Goal: Task Accomplishment & Management: Manage account settings

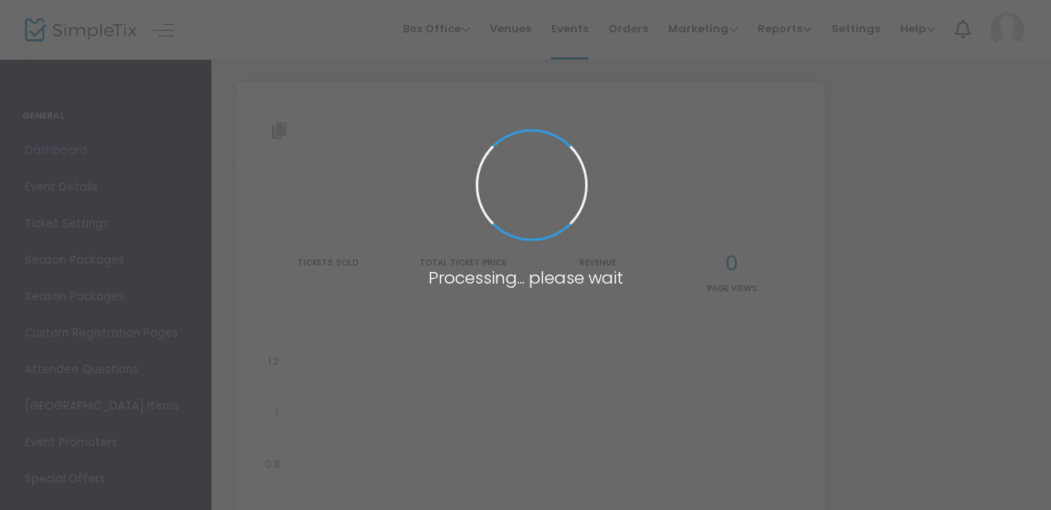
type input "[URL][DOMAIN_NAME]"
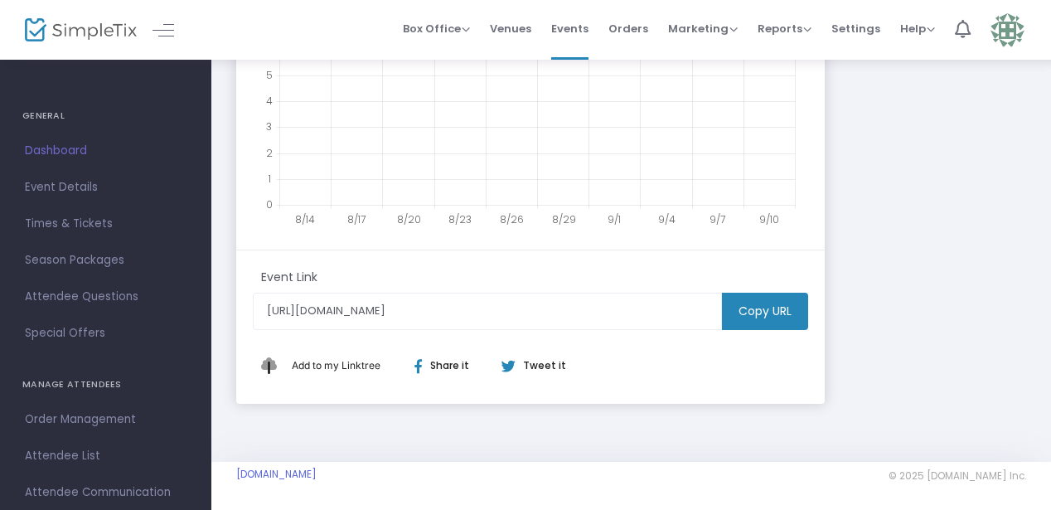
scroll to position [524, 0]
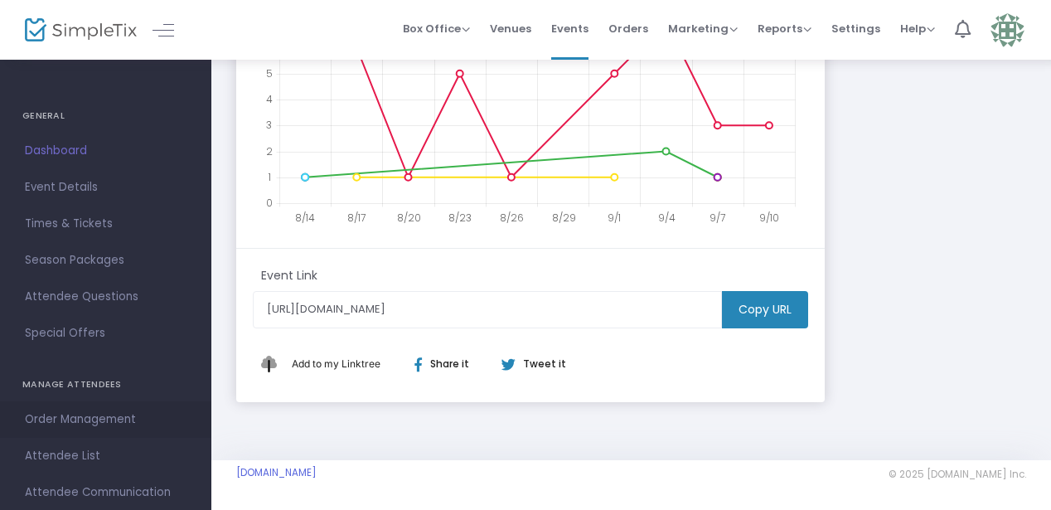
click at [67, 418] on span "Order Management" at bounding box center [106, 420] width 162 height 22
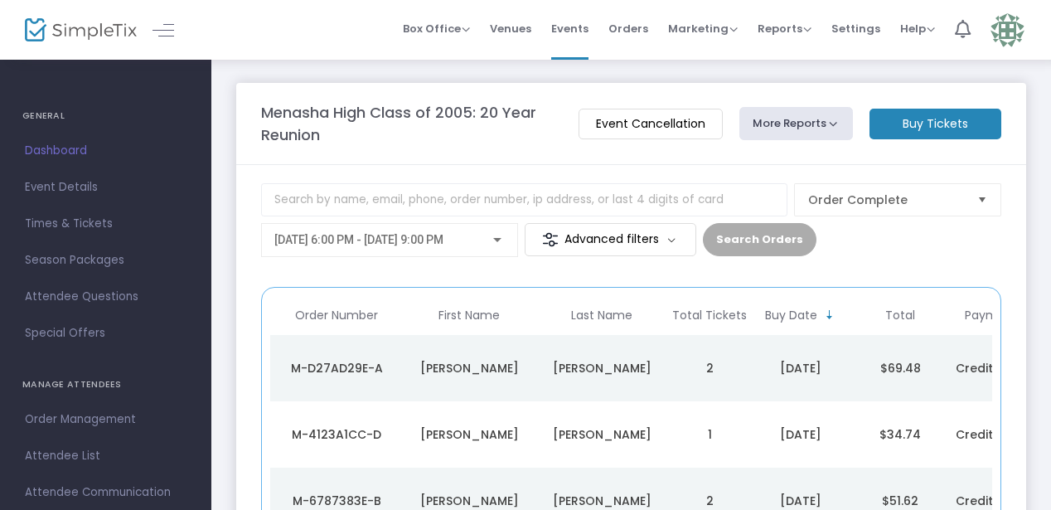
click at [608, 235] on m-button "Advanced filters" at bounding box center [611, 239] width 172 height 33
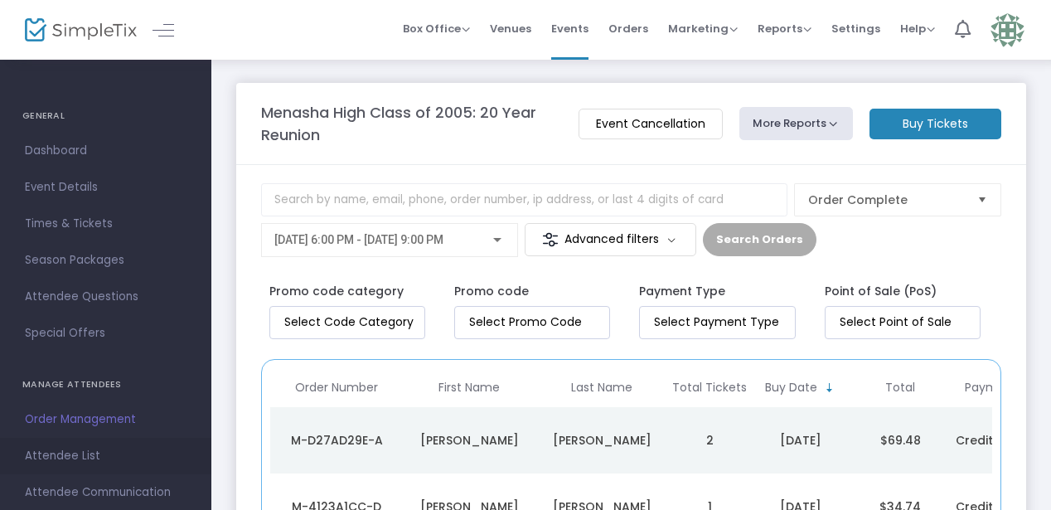
click at [72, 452] on span "Attendee List" at bounding box center [106, 456] width 162 height 22
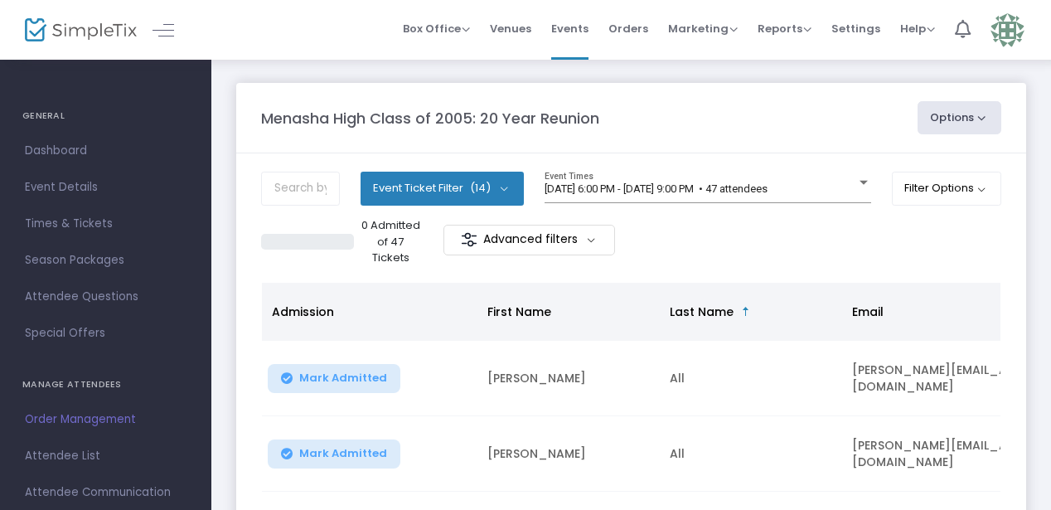
click at [470, 186] on span "(14)" at bounding box center [480, 188] width 21 height 13
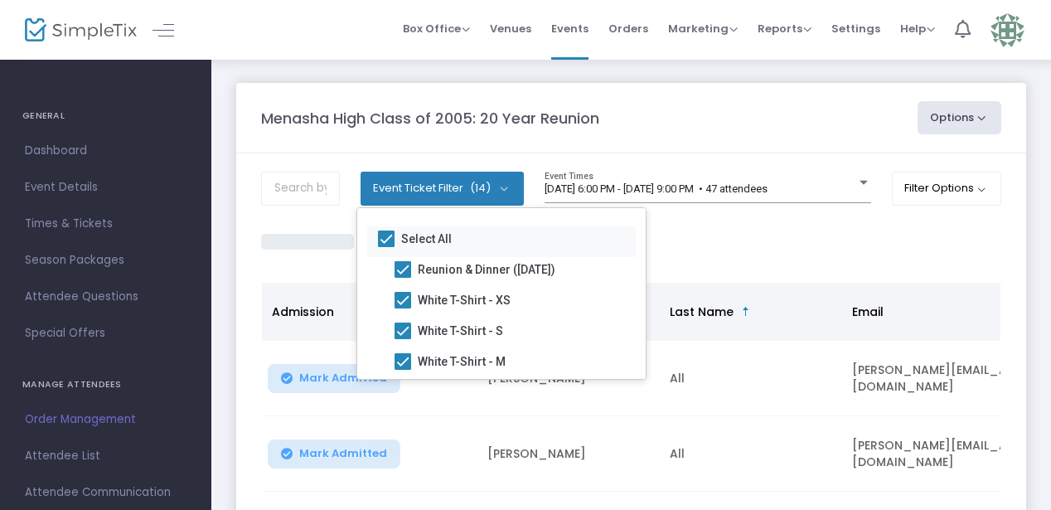
click at [403, 236] on span "Select All" at bounding box center [426, 239] width 51 height 20
click at [386, 247] on input "Select All" at bounding box center [386, 247] width 1 height 1
checkbox input "false"
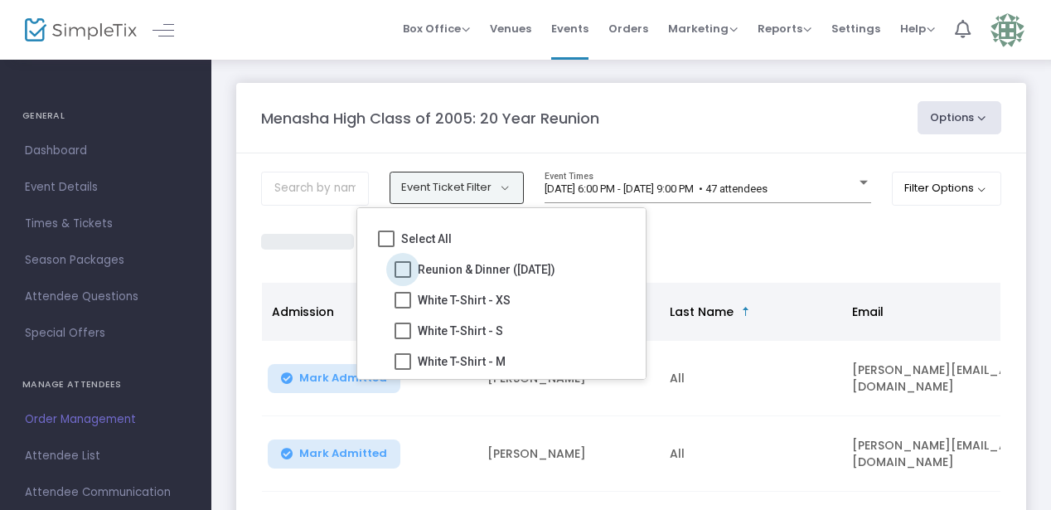
click at [402, 272] on span at bounding box center [403, 269] width 17 height 17
click at [402, 278] on input "Reunion & Dinner ([DATE])" at bounding box center [402, 278] width 1 height 1
checkbox input "true"
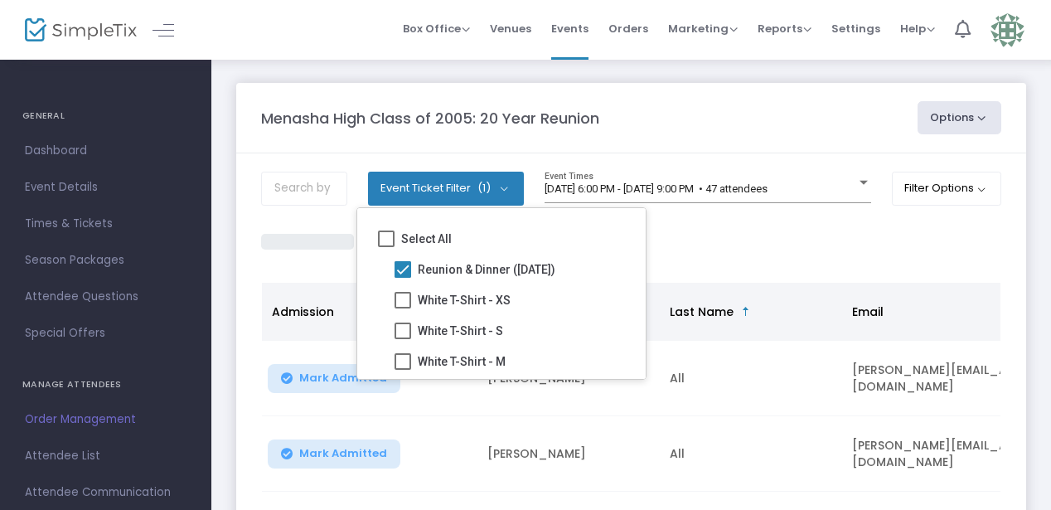
click at [783, 228] on div "0 Admitted of 37 Tickets Advanced filters" at bounding box center [631, 241] width 740 height 49
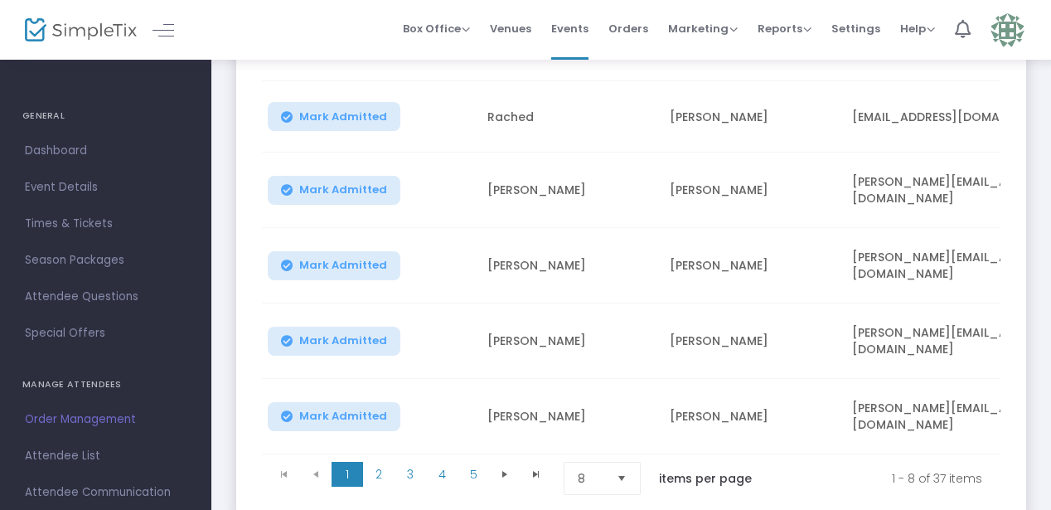
scroll to position [588, 0]
